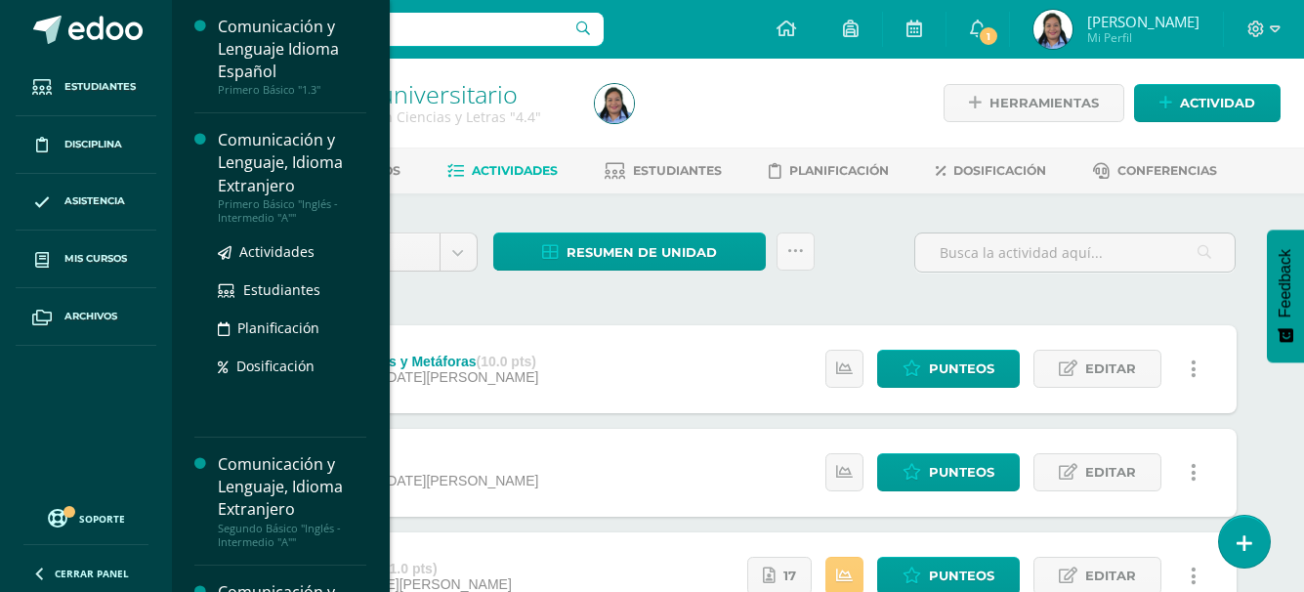
click at [231, 190] on div "Comunicación y Lenguaje, Idioma Extranjero" at bounding box center [292, 162] width 148 height 67
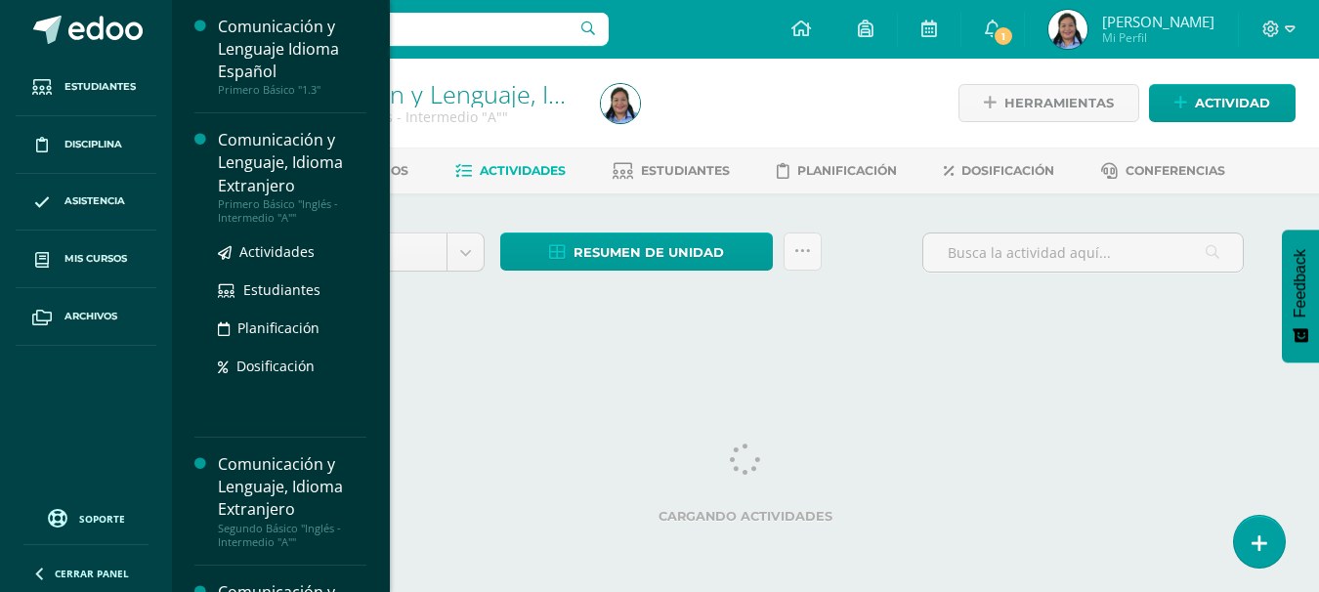
click at [244, 159] on div "Comunicación y Lenguaje, Idioma Extranjero" at bounding box center [292, 162] width 148 height 67
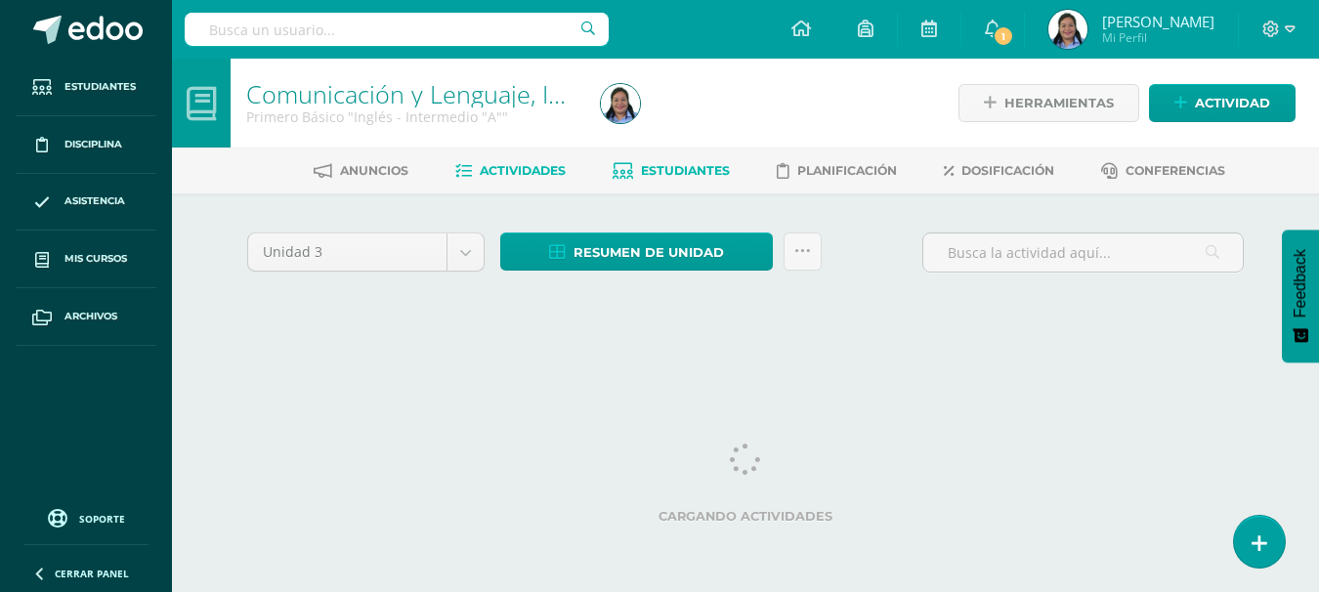
click at [696, 168] on span "Estudiantes" at bounding box center [685, 170] width 89 height 15
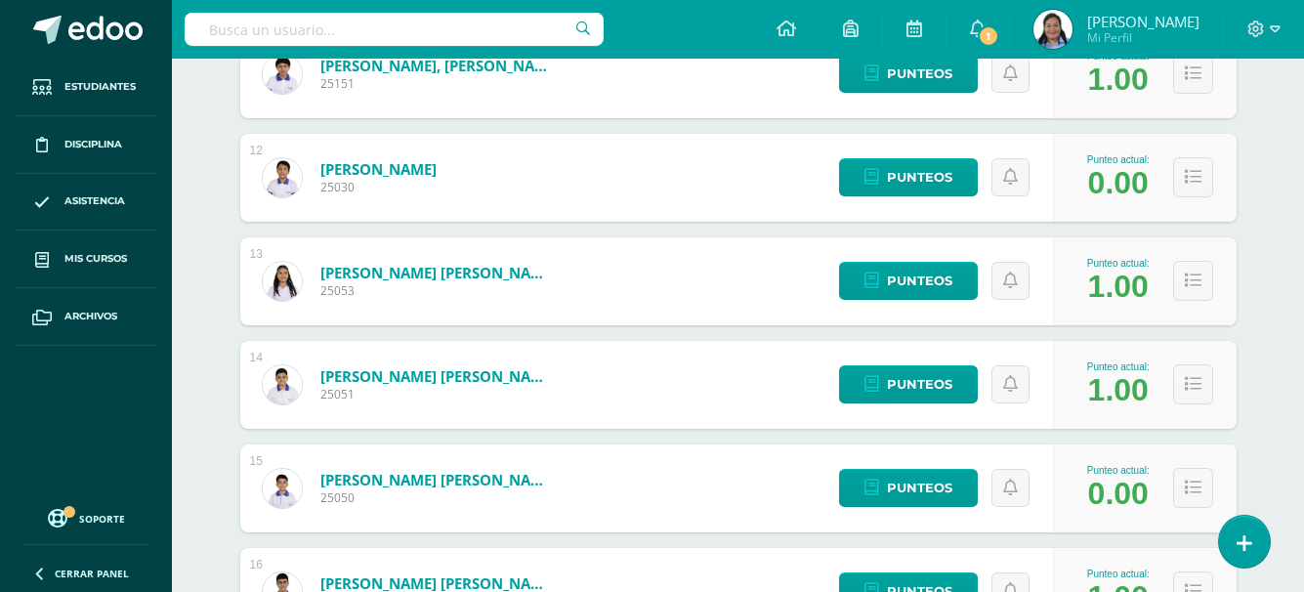
scroll to position [1464, 0]
